Goal: Task Accomplishment & Management: Complete application form

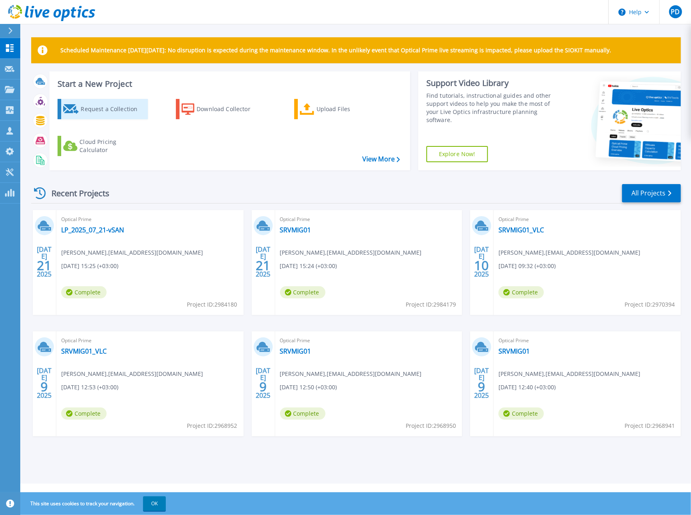
click at [132, 110] on div "Request a Collection" at bounding box center [113, 109] width 65 height 16
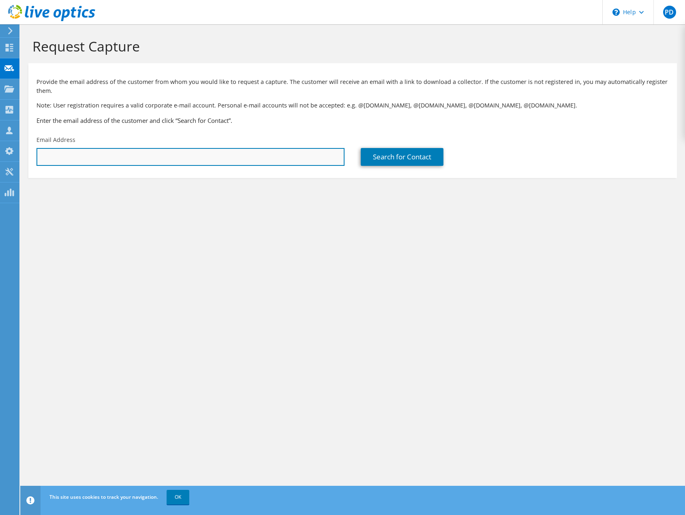
click at [261, 150] on input "text" at bounding box center [190, 157] width 308 height 18
paste input "[EMAIL_ADDRESS][DOMAIN_NAME]"
type input "[EMAIL_ADDRESS][DOMAIN_NAME]"
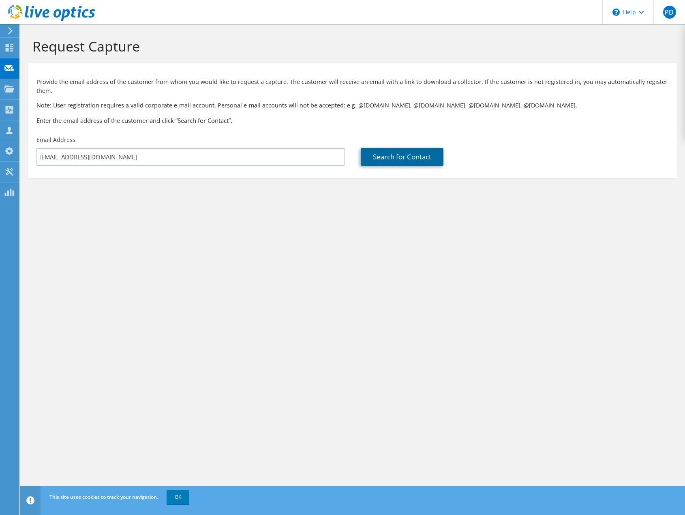
click at [416, 161] on link "Search for Contact" at bounding box center [402, 157] width 83 height 18
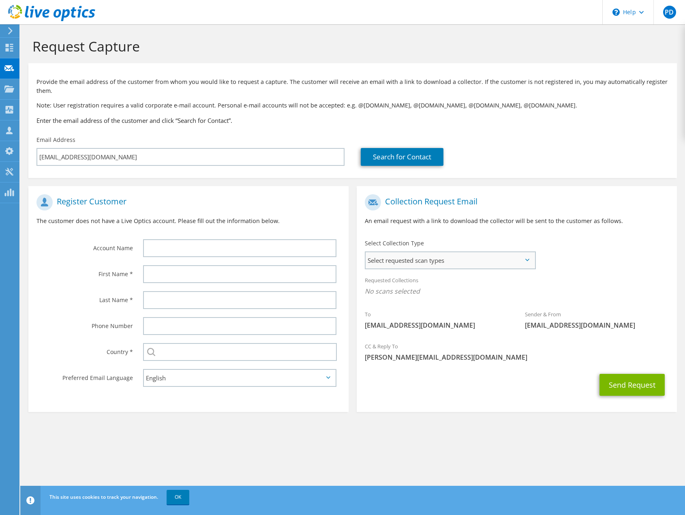
click at [415, 259] on span "Select requested scan types" at bounding box center [450, 260] width 169 height 16
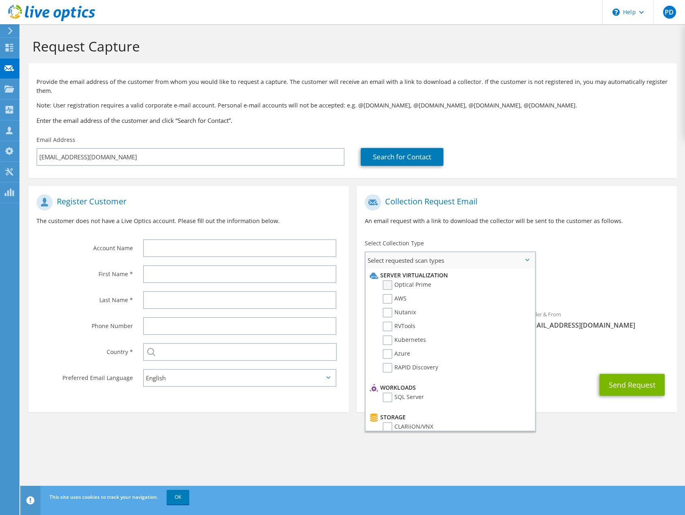
click at [412, 284] on label "Optical Prime" at bounding box center [407, 285] width 49 height 10
click at [0, 0] on input "Optical Prime" at bounding box center [0, 0] width 0 height 0
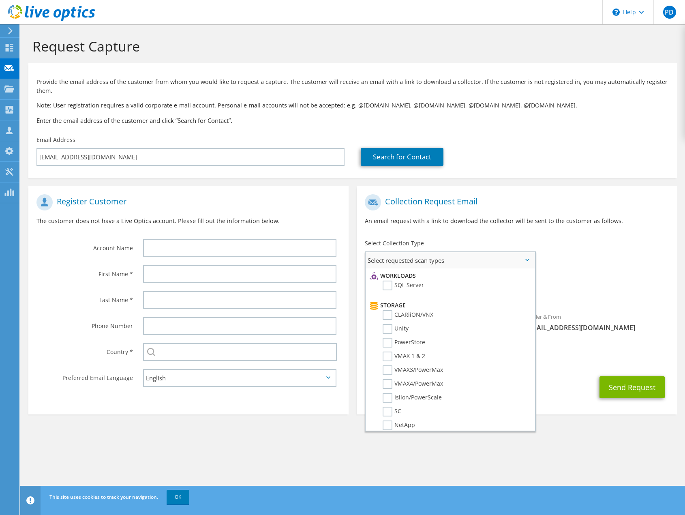
scroll to position [122, 0]
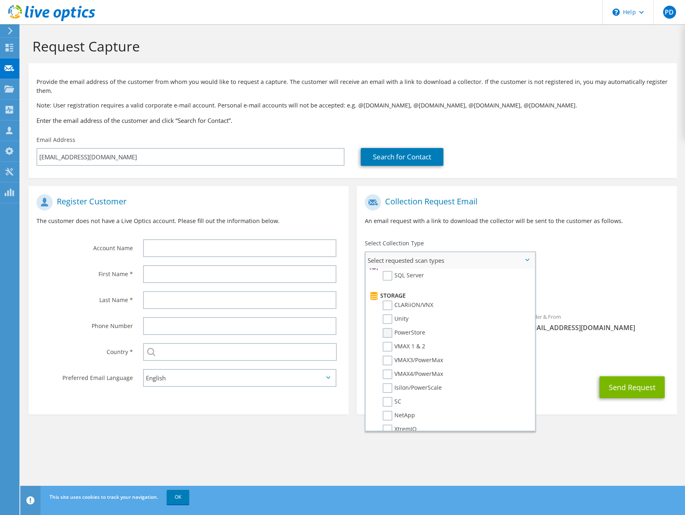
click at [386, 334] on label "PowerStore" at bounding box center [404, 333] width 43 height 10
click at [0, 0] on input "PowerStore" at bounding box center [0, 0] width 0 height 0
click at [565, 364] on div "CC & Reply To [EMAIL_ADDRESS][DOMAIN_NAME]" at bounding box center [517, 354] width 320 height 28
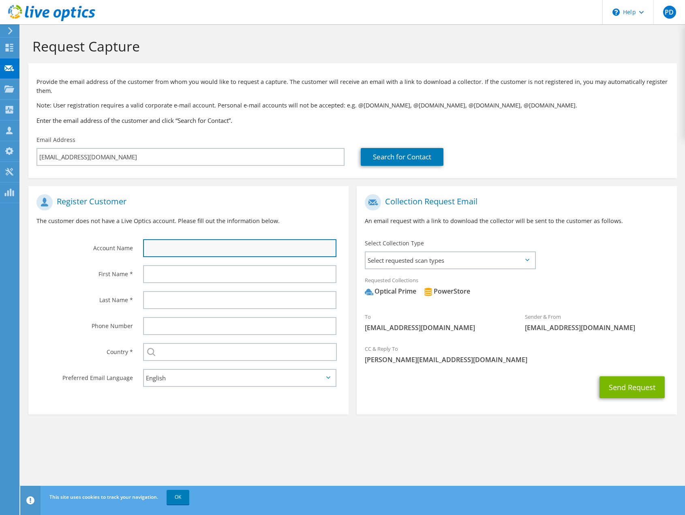
click at [193, 249] on input "text" at bounding box center [239, 248] width 193 height 18
type input "Sanitex"
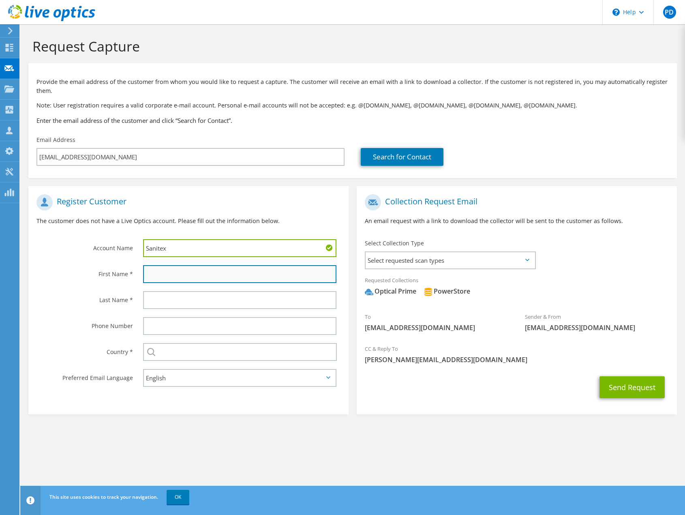
click at [182, 270] on input "text" at bounding box center [239, 274] width 193 height 18
type input "[PERSON_NAME]"
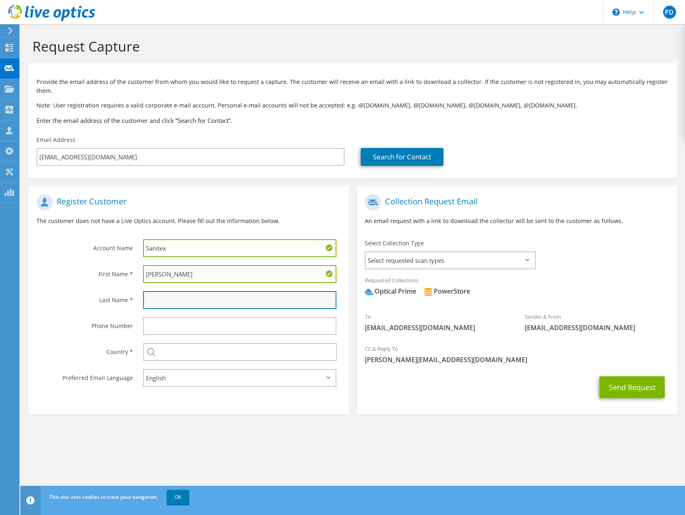
click at [197, 300] on input "text" at bounding box center [239, 300] width 193 height 18
type input "[PERSON_NAME]"
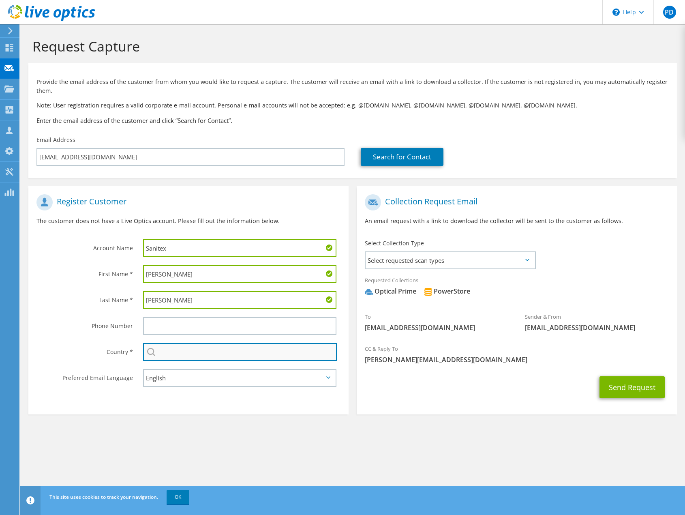
click at [173, 349] on input "text" at bounding box center [240, 352] width 194 height 18
click at [167, 364] on li "[GEOGRAPHIC_DATA]" at bounding box center [239, 367] width 193 height 11
type input "[GEOGRAPHIC_DATA]"
click at [215, 423] on section "Request Capture Provide the email address of the customer from whom you would l…" at bounding box center [352, 239] width 665 height 430
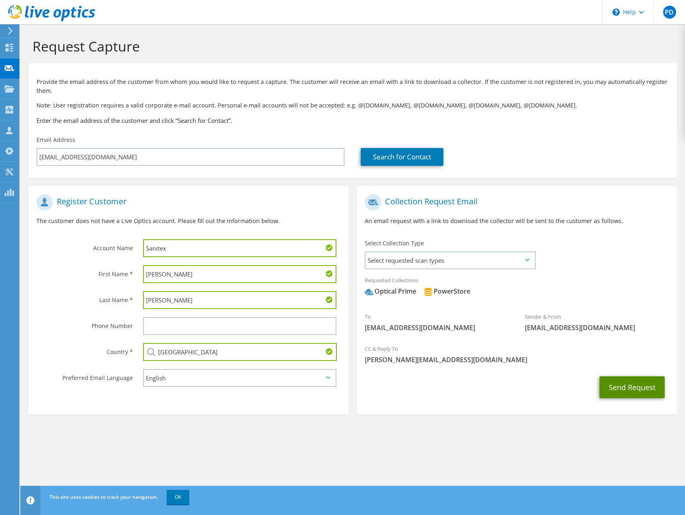
click at [626, 387] on button "Send Request" at bounding box center [631, 387] width 65 height 22
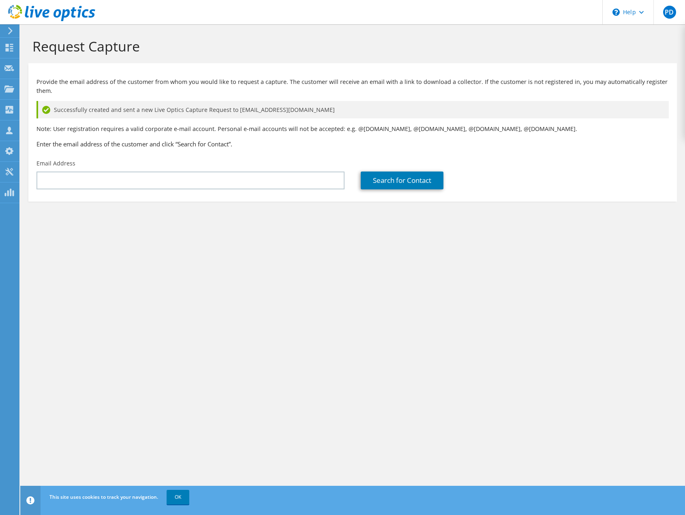
click at [0, 514] on nordpass-portal at bounding box center [0, 515] width 0 height 0
